Goal: Obtain resource: Obtain resource

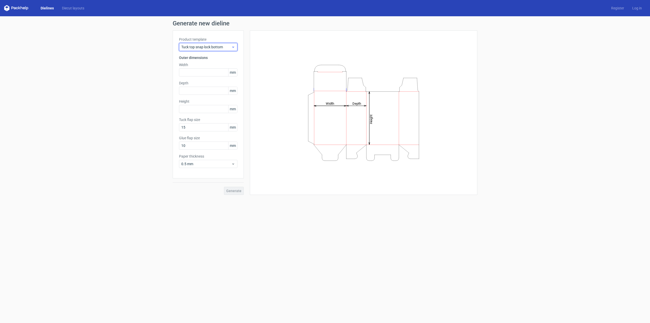
click at [219, 46] on span "Tuck top snap lock bottom" at bounding box center [206, 46] width 50 height 5
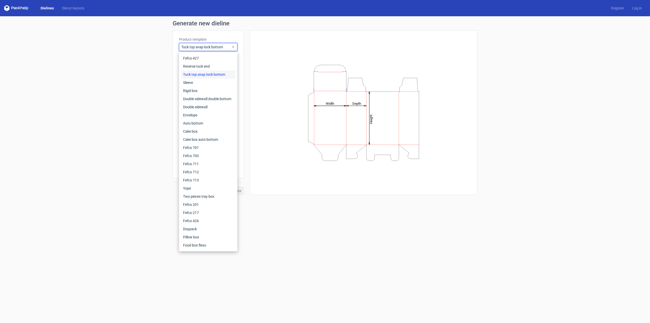
click at [256, 68] on div "Height Depth Width" at bounding box center [363, 112] width 227 height 164
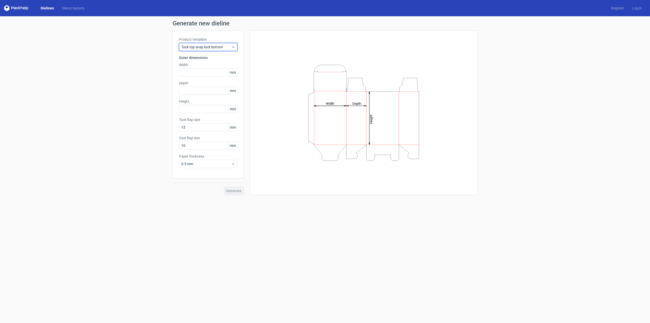
click at [220, 48] on span "Tuck top snap lock bottom" at bounding box center [206, 46] width 50 height 5
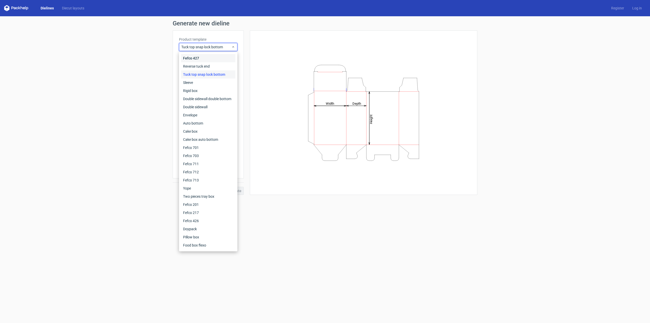
click at [213, 61] on div "Fefco 427" at bounding box center [208, 58] width 54 height 8
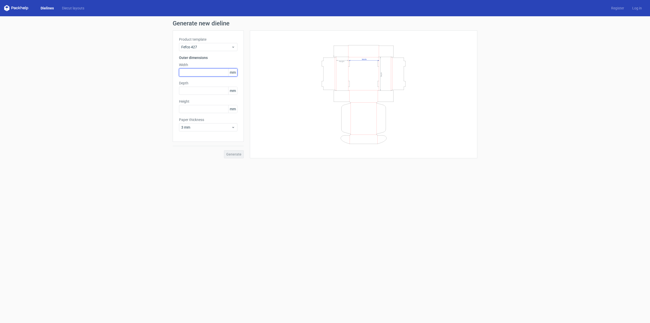
click at [216, 74] on input "text" at bounding box center [208, 72] width 58 height 8
type input "340"
click at [203, 93] on input "text" at bounding box center [208, 91] width 58 height 8
type input "120"
click at [202, 111] on input "text" at bounding box center [208, 109] width 58 height 8
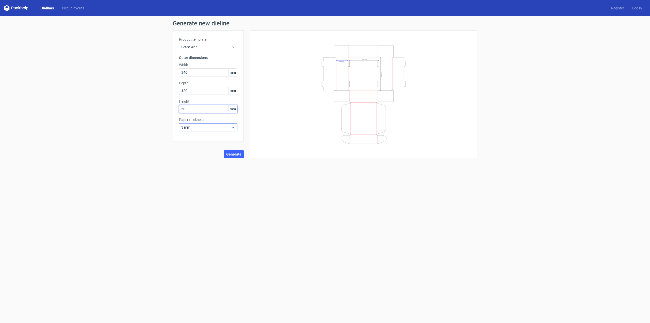
type input "50"
click at [218, 126] on span "3 mm" at bounding box center [206, 127] width 50 height 5
click at [211, 176] on div "4 mm" at bounding box center [208, 179] width 54 height 8
click at [235, 154] on span "Generate" at bounding box center [233, 154] width 15 height 4
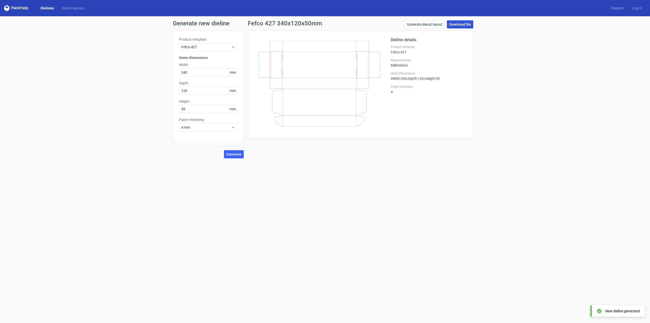
click at [465, 24] on link "Download file" at bounding box center [460, 24] width 26 height 8
click at [427, 23] on link "Generate diecut layout" at bounding box center [425, 24] width 40 height 8
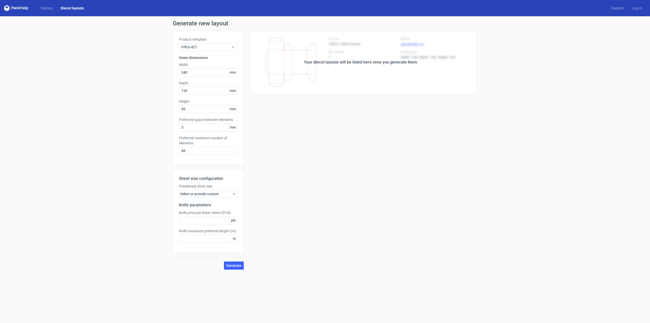
click at [222, 195] on div "Select or provide custom" at bounding box center [208, 194] width 58 height 8
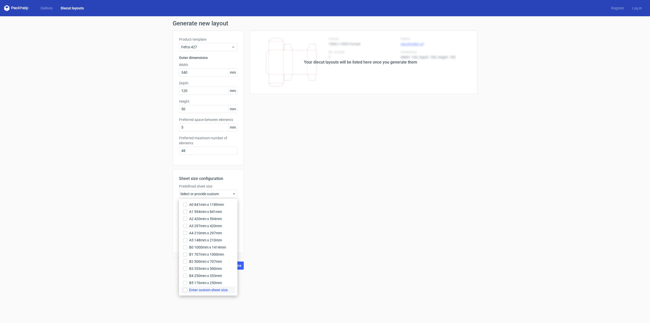
click at [219, 289] on span "Enter custom sheet size" at bounding box center [208, 289] width 39 height 5
click at [187, 289] on input "Enter custom sheet size" at bounding box center [185, 290] width 4 height 4
click at [267, 286] on div "Your diecut layouts will be listed here once you generate them Height Depth Wid…" at bounding box center [361, 167] width 234 height 275
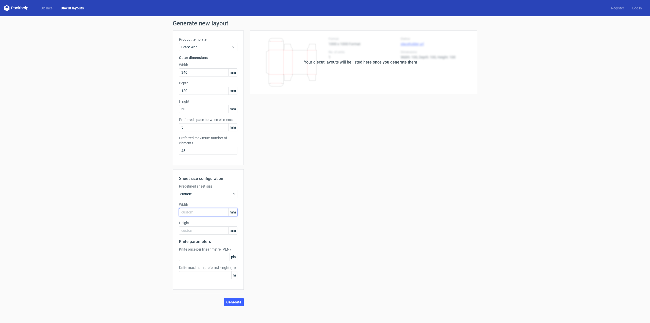
click at [215, 213] on input "text" at bounding box center [208, 212] width 58 height 8
click at [223, 195] on div "custom" at bounding box center [208, 194] width 58 height 8
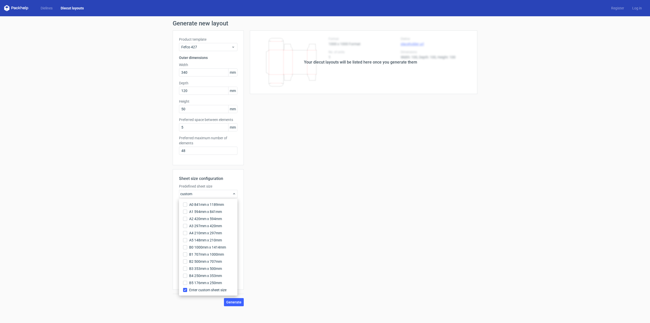
click at [282, 189] on div "Your diecut layouts will be listed here once you generate them Height Depth Wid…" at bounding box center [361, 167] width 234 height 275
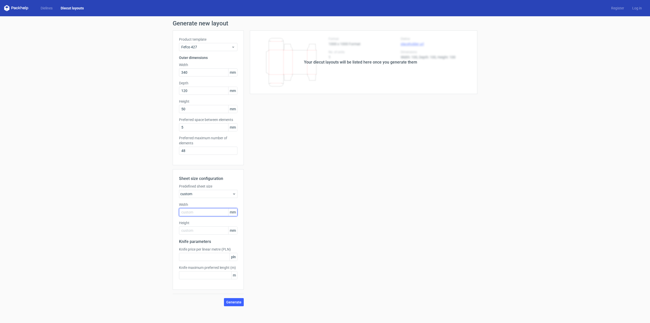
click at [215, 213] on input "text" at bounding box center [208, 212] width 58 height 8
type input "700"
type input "500"
click at [239, 303] on span "Generate" at bounding box center [233, 302] width 15 height 4
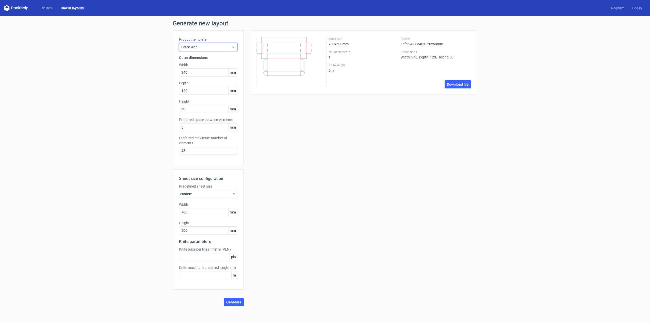
click at [227, 48] on span "Fefco 427" at bounding box center [206, 46] width 50 height 5
click at [258, 93] on div "Sheet size 700x500mm No. of elements 1 Knife length 5 m Dieline Fefco 427 340x1…" at bounding box center [363, 62] width 227 height 64
